Goal: Information Seeking & Learning: Check status

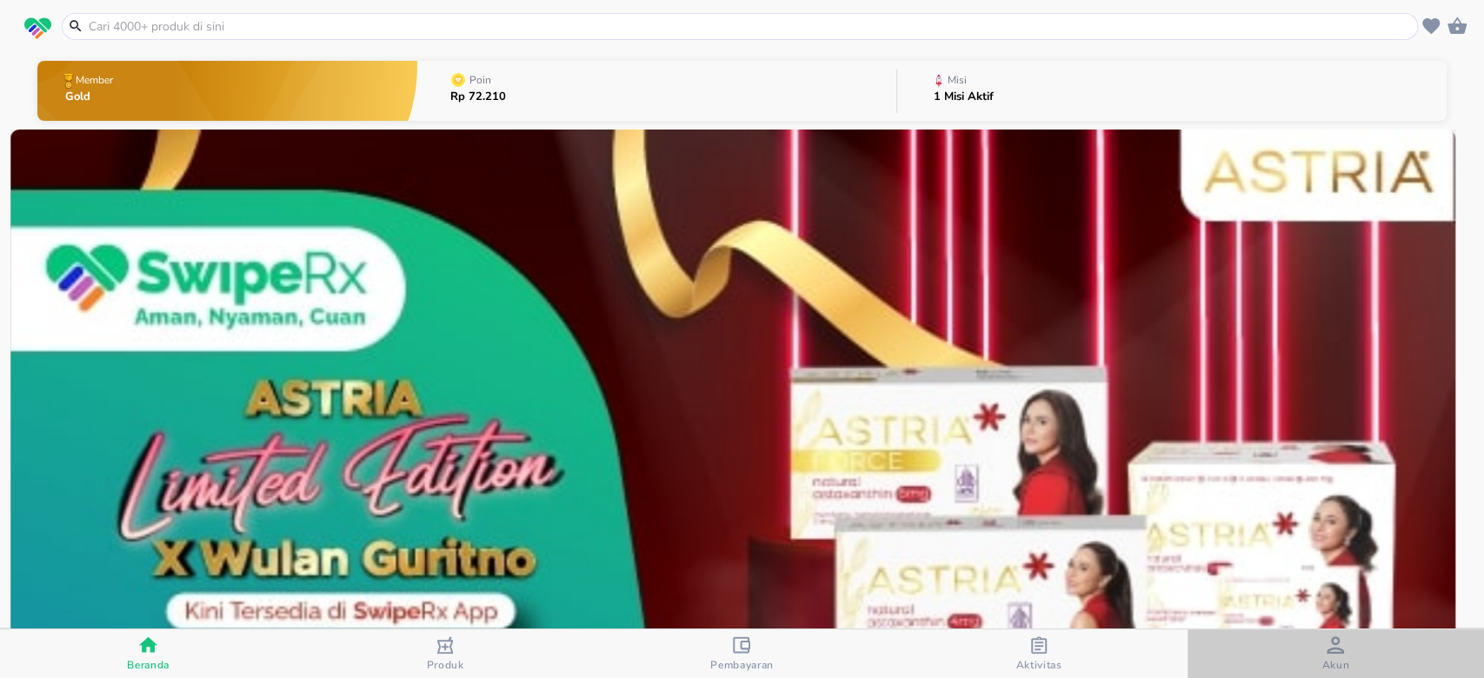
click at [1349, 641] on span "Akun" at bounding box center [1335, 654] width 286 height 36
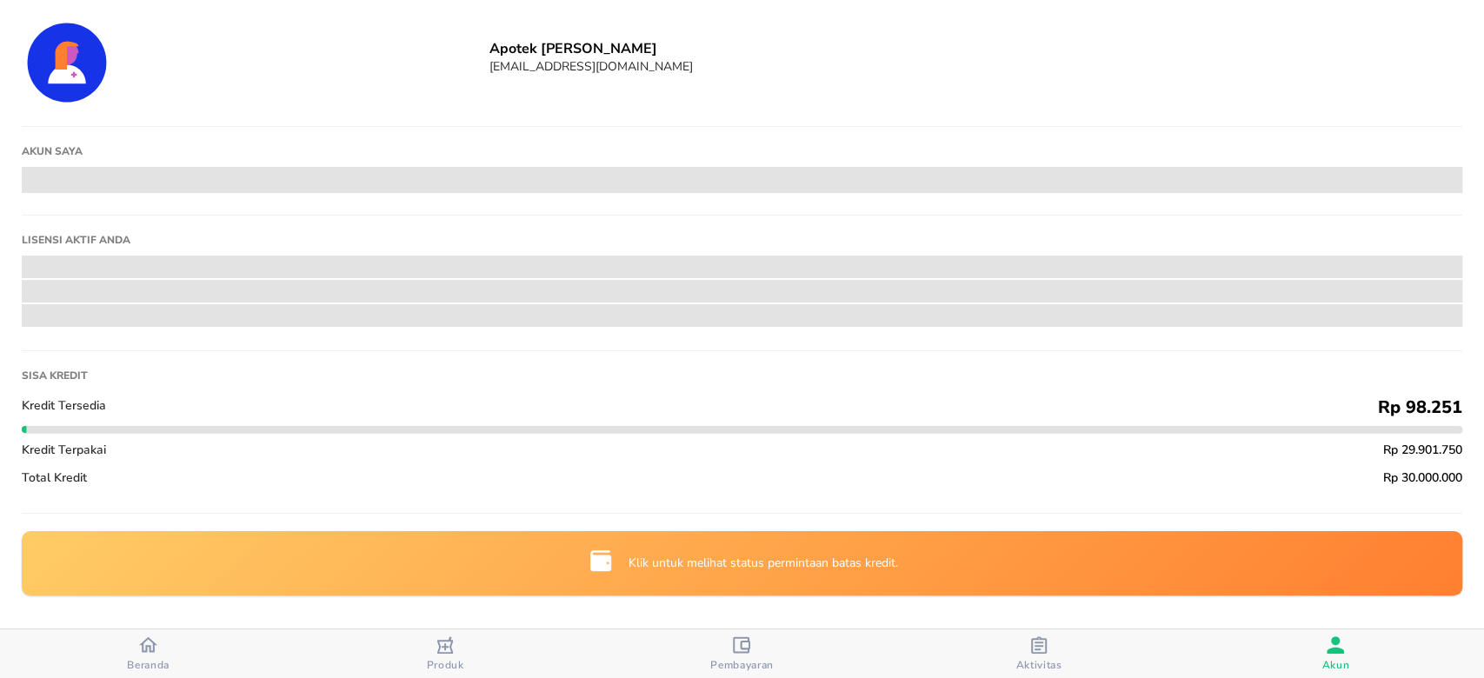
click at [198, 649] on span "Beranda" at bounding box center [148, 653] width 286 height 37
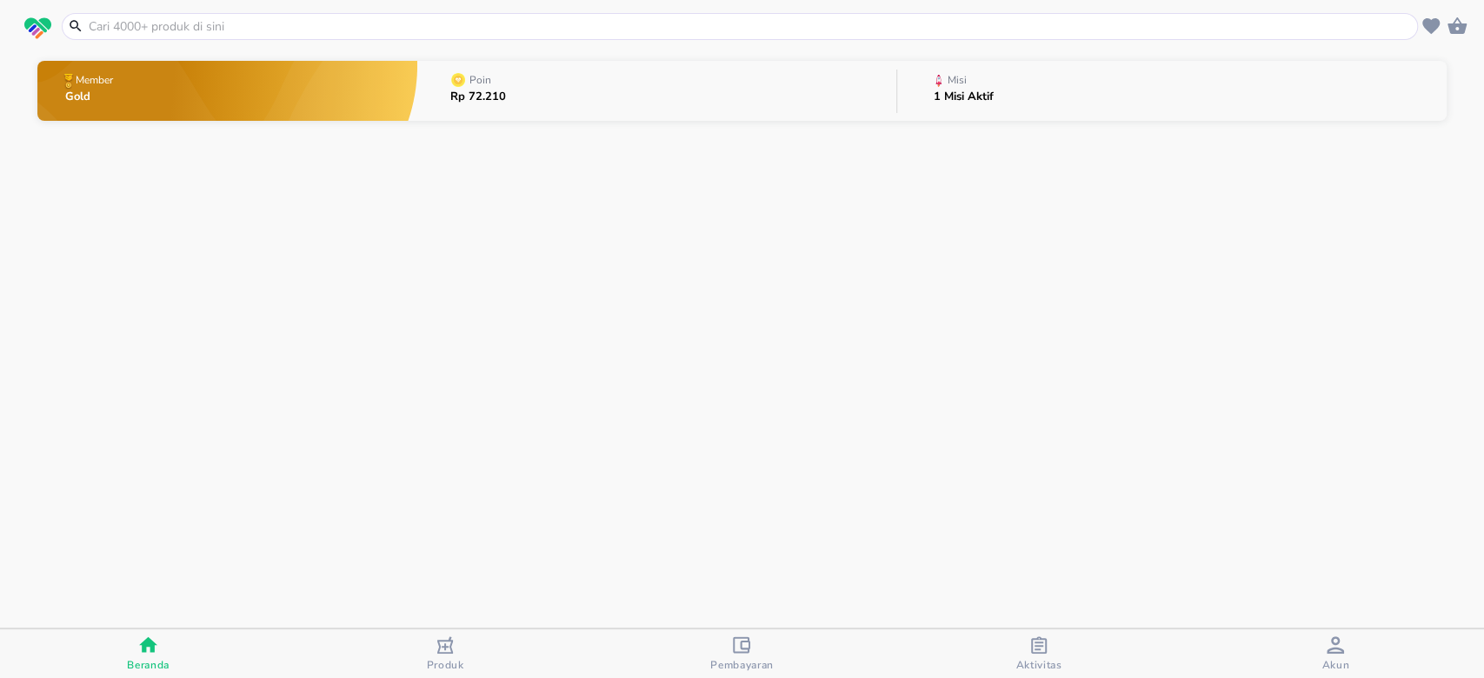
click at [940, 104] on div "1 Misi Aktif" at bounding box center [963, 102] width 60 height 22
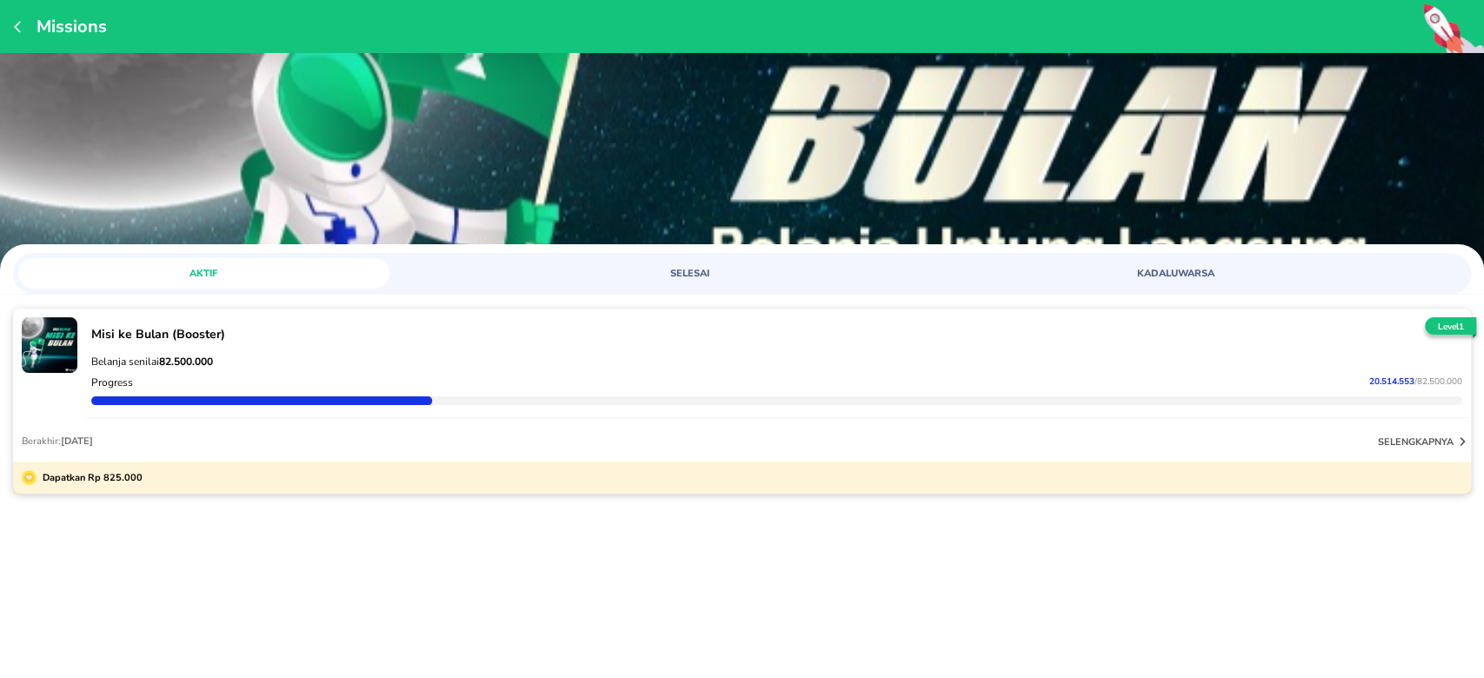
click at [1254, 602] on div "Missions AKTIF SELESAI KADALUWARSA Misi ke Bulan (Booster) Belanja senilai 82.5…" at bounding box center [742, 339] width 1484 height 678
click at [284, 344] on div "Belanja senilai 82.500.000 Progress 20.514.553 / 82.500.000" at bounding box center [776, 380] width 1385 height 76
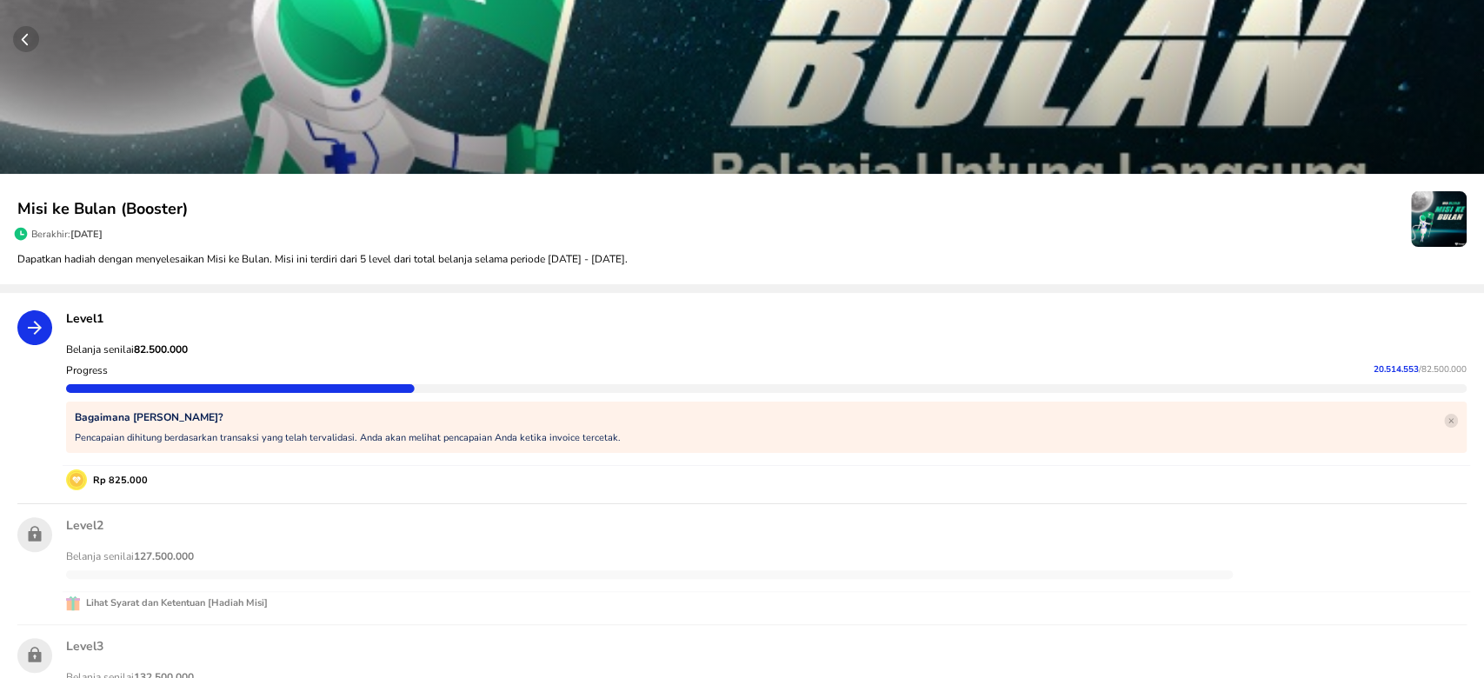
click at [164, 346] on strong "82.500.000" at bounding box center [161, 349] width 54 height 14
copy strong "82.500.000"
click at [1373, 368] on span "20.514.553" at bounding box center [1395, 369] width 45 height 12
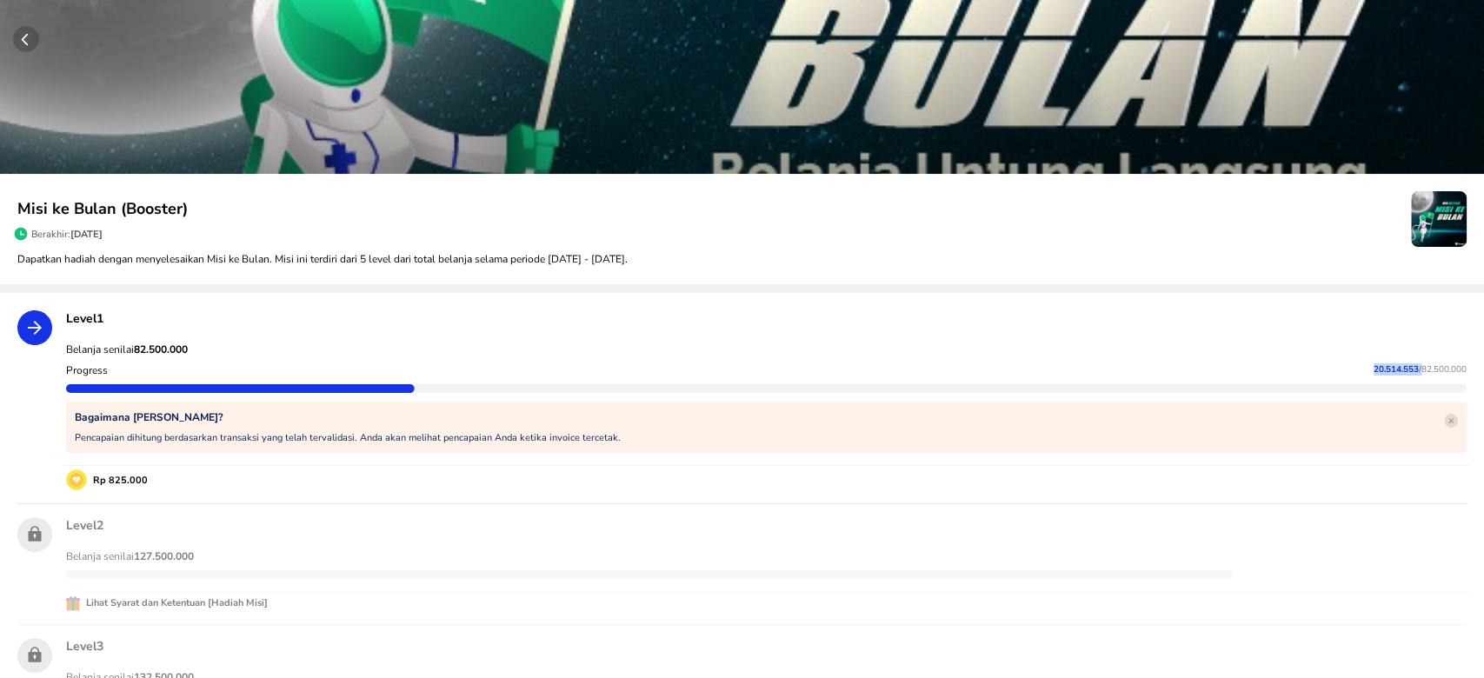
copy p "20.514.553"
click at [409, 368] on div "Progress 20.514.553 / 82.500.000" at bounding box center [766, 370] width 1407 height 21
click at [181, 345] on strong "82.500.000" at bounding box center [161, 349] width 54 height 14
copy strong "82.500.000"
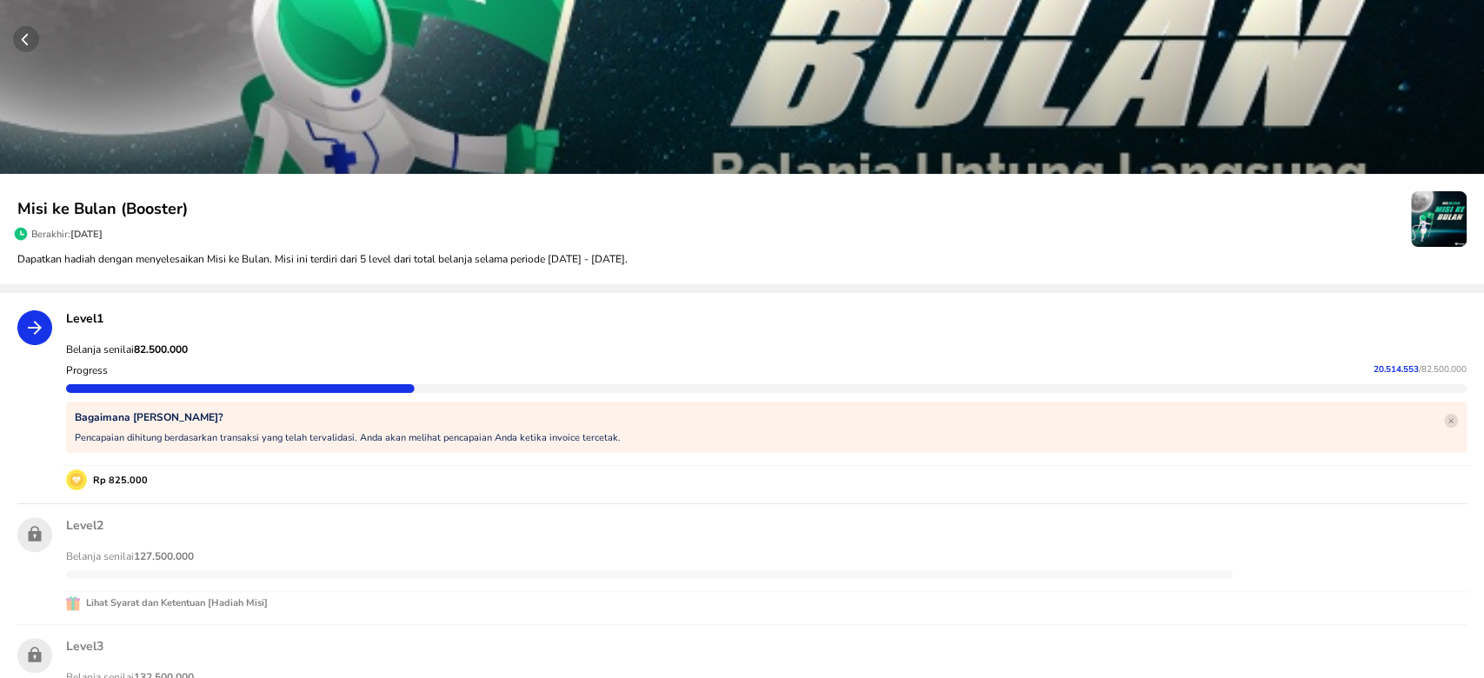
drag, startPoint x: 631, startPoint y: 508, endPoint x: 716, endPoint y: 567, distance: 103.2
click at [631, 508] on div "Level 2 Belanja senilai 127.500.000 Lihat Syarat dan Ketentuan [Hadiah Misi]" at bounding box center [766, 564] width 1421 height 115
